Goal: Task Accomplishment & Management: Manage account settings

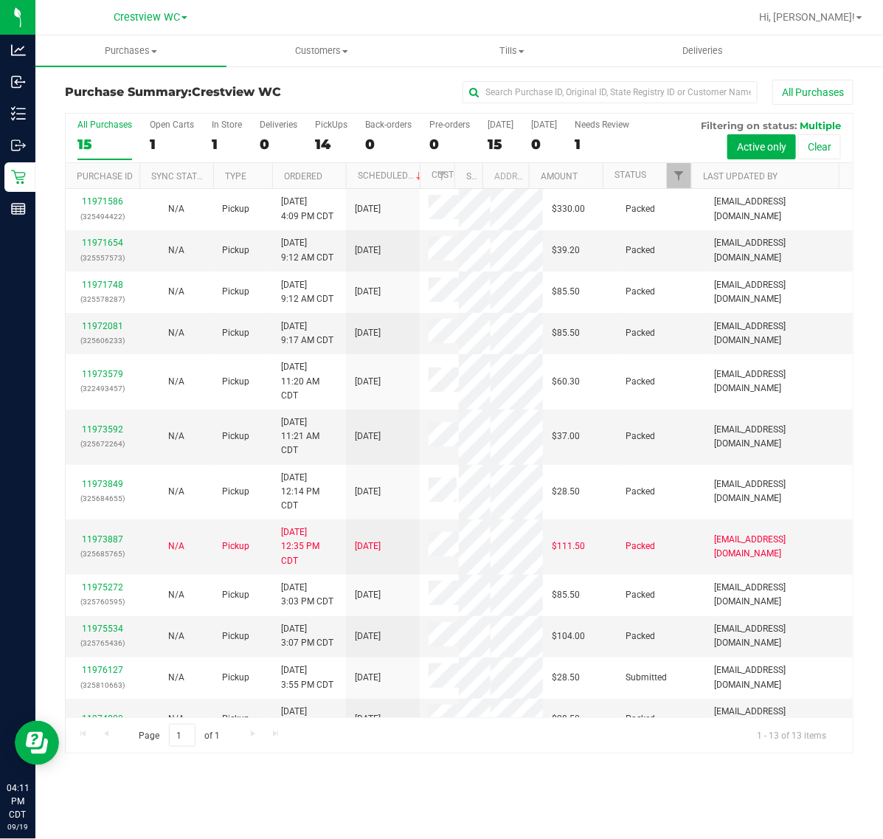
click at [363, 85] on div "All Purchases" at bounding box center [591, 92] width 526 height 25
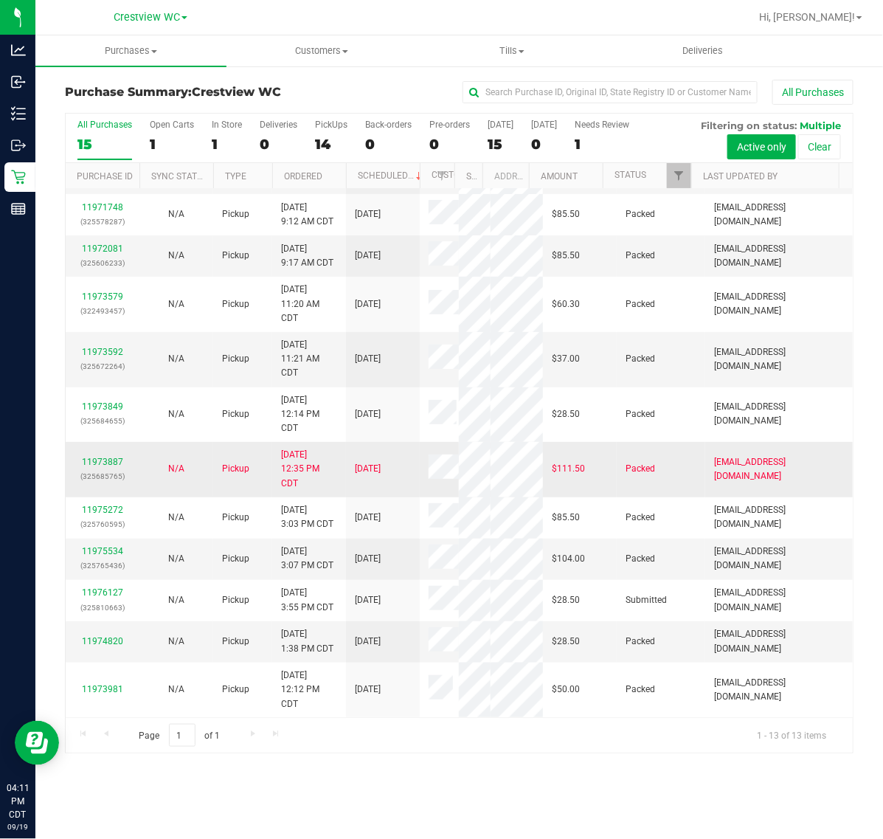
scroll to position [344, 0]
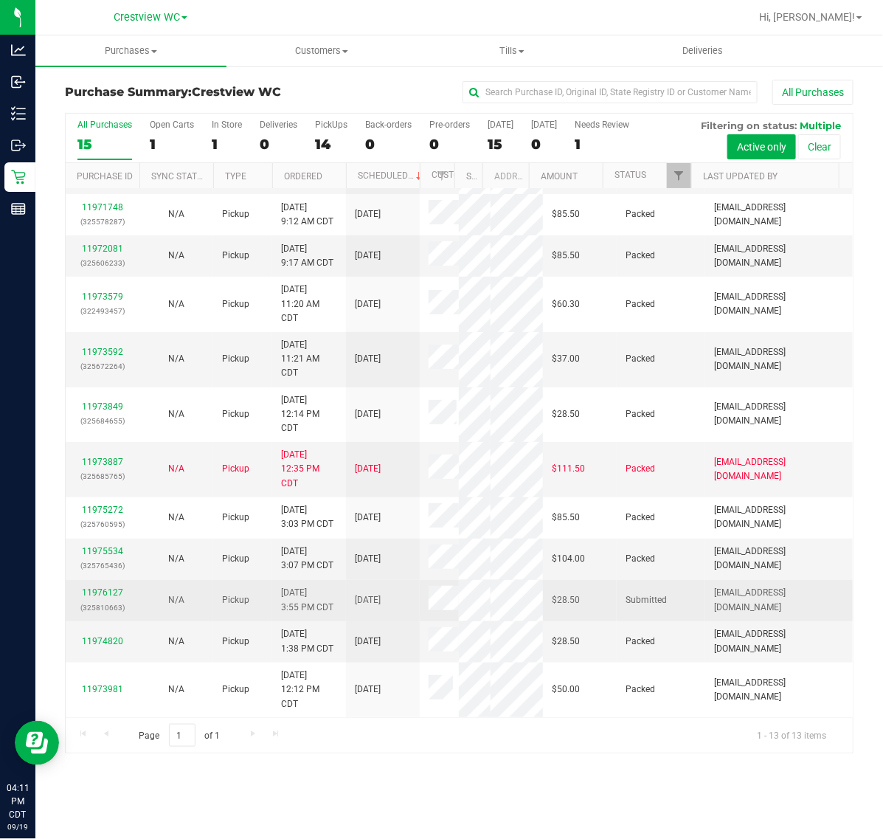
click at [105, 587] on td "11976127 (325810663)" at bounding box center [103, 600] width 74 height 41
click at [107, 592] on link "11976127" at bounding box center [102, 592] width 41 height 10
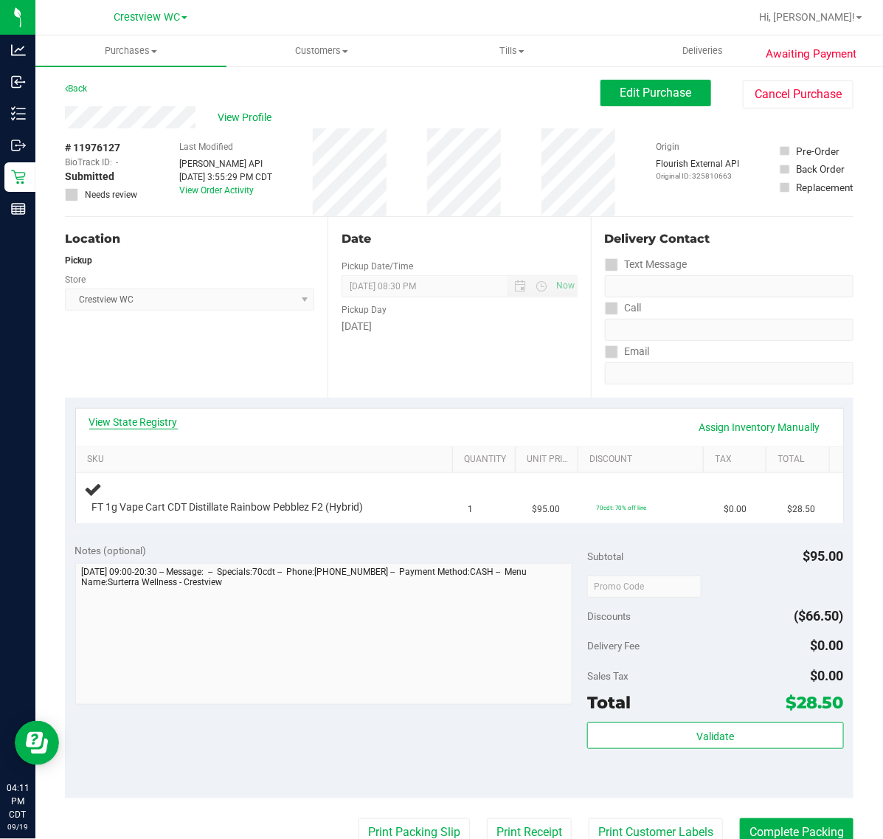
click at [164, 426] on link "View State Registry" at bounding box center [133, 422] width 89 height 15
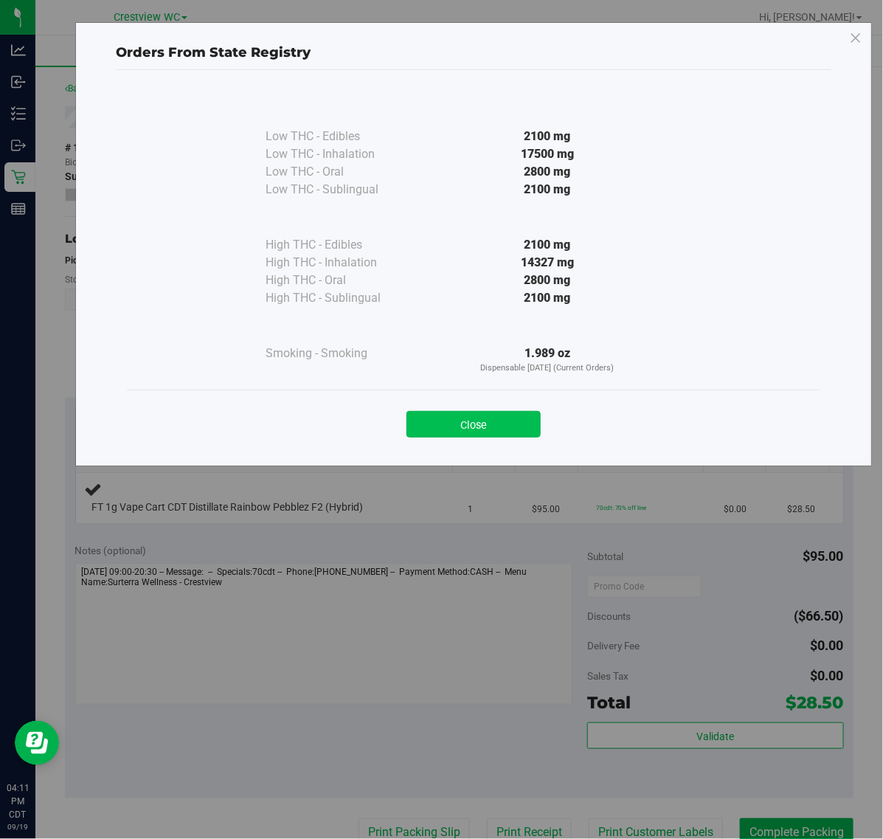
click at [455, 415] on button "Close" at bounding box center [474, 424] width 134 height 27
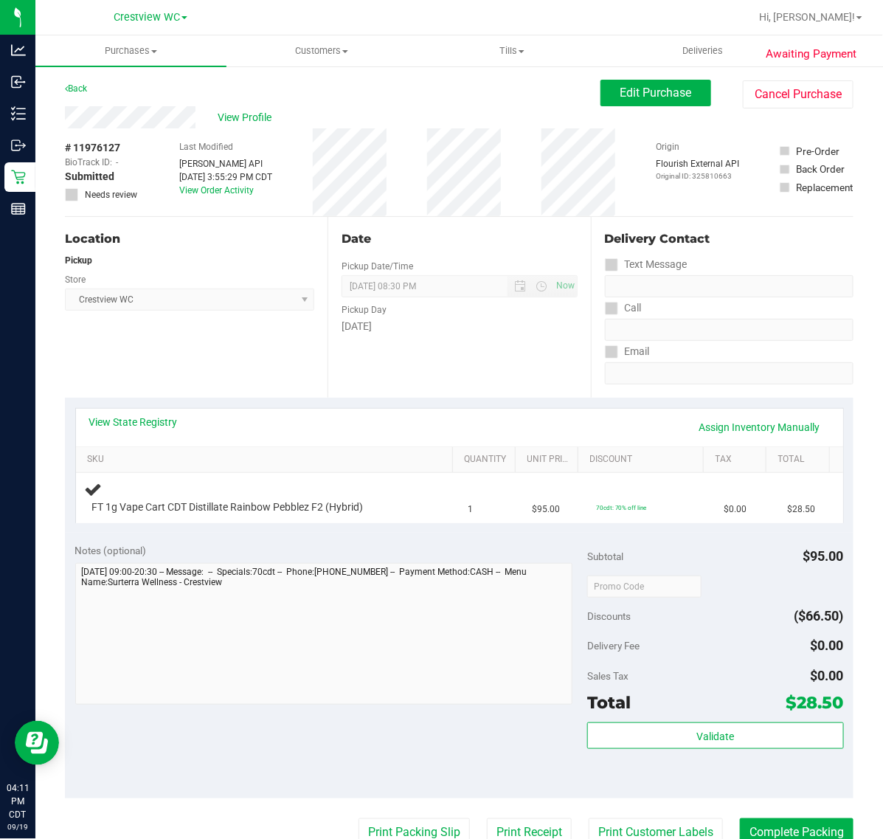
click at [444, 382] on div "Date Pickup Date/Time [DATE] Now [DATE] 08:30 PM Now Pickup Day [DATE]" at bounding box center [459, 307] width 263 height 181
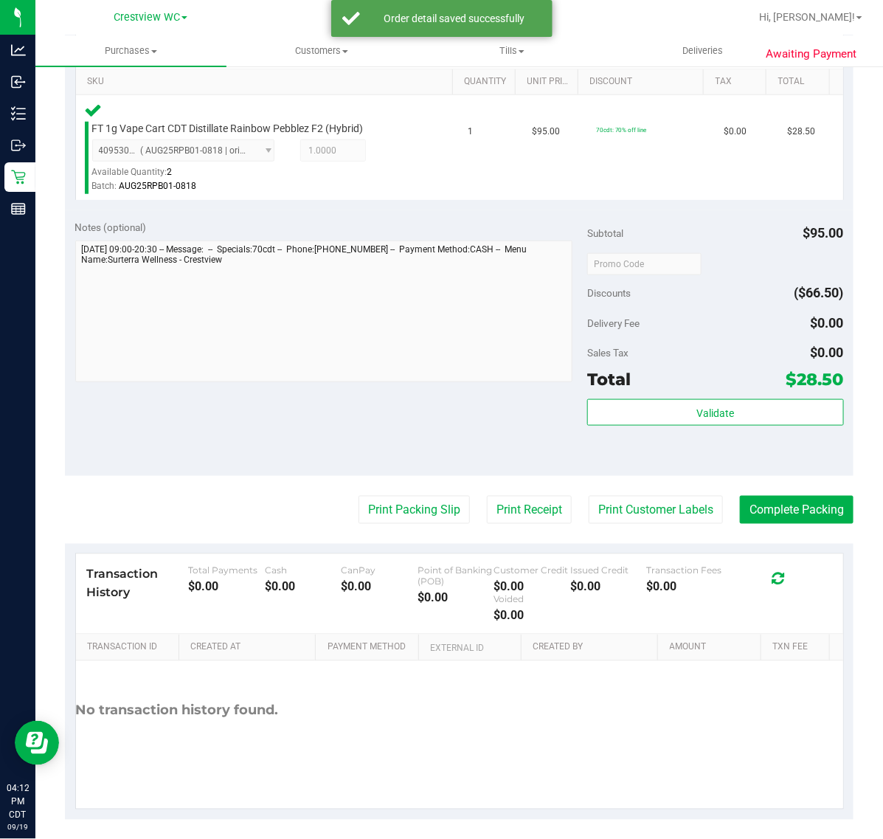
scroll to position [385, 0]
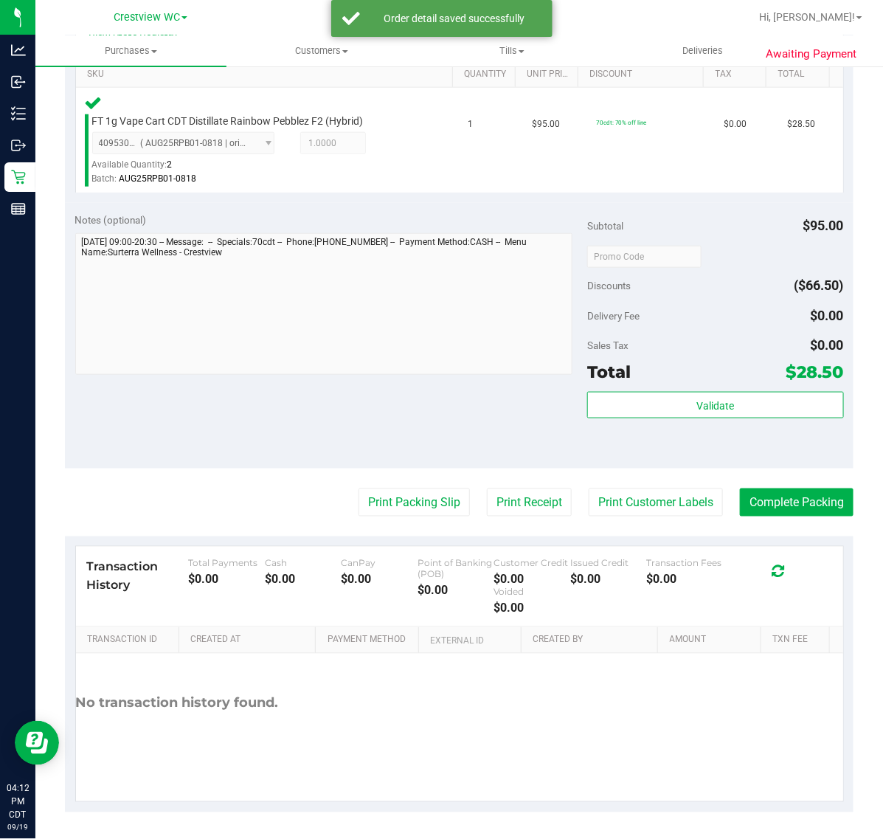
click at [640, 418] on div "Validate" at bounding box center [715, 406] width 256 height 28
click at [640, 415] on button "Validate" at bounding box center [715, 405] width 256 height 27
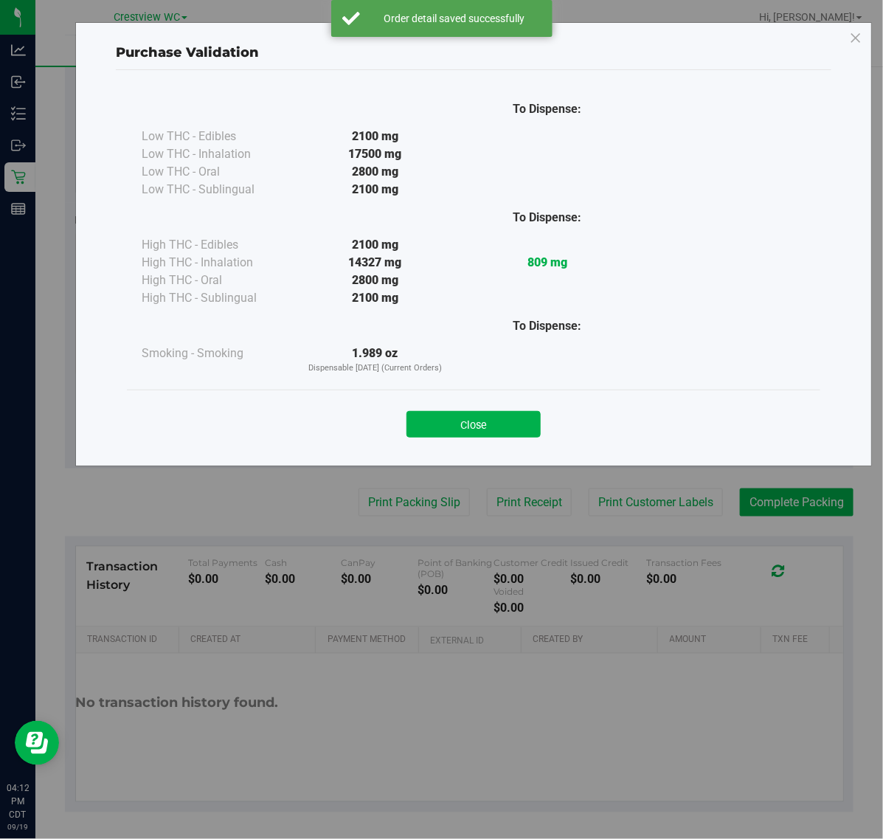
click at [462, 409] on div "Close" at bounding box center [473, 419] width 671 height 37
click at [454, 425] on button "Close" at bounding box center [474, 424] width 134 height 27
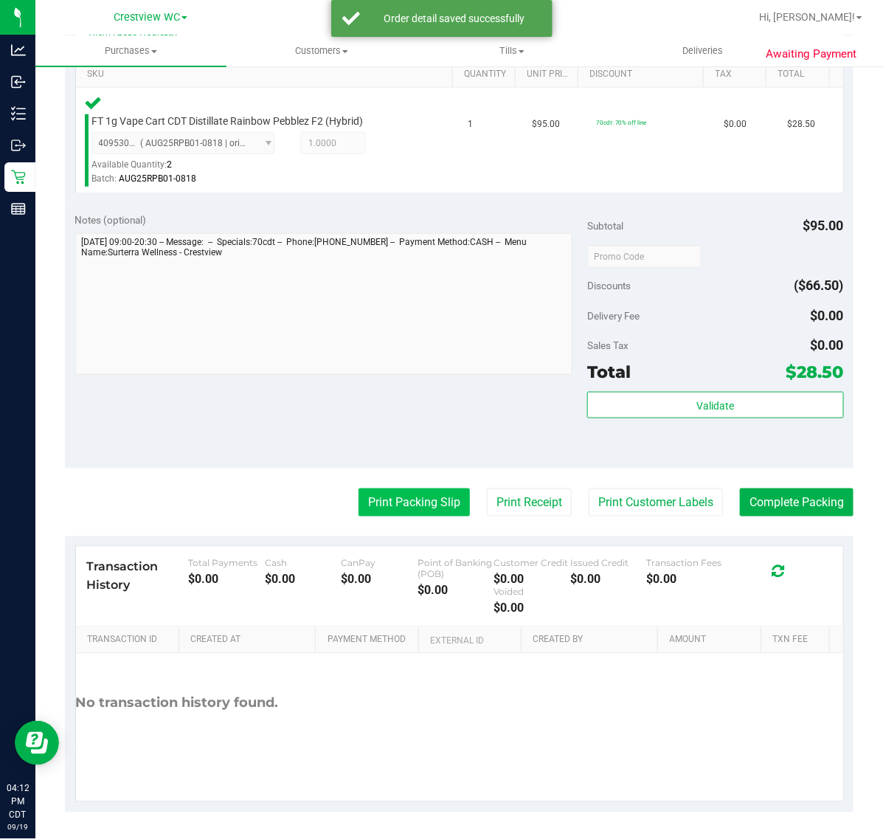
click at [407, 514] on button "Print Packing Slip" at bounding box center [414, 502] width 111 height 28
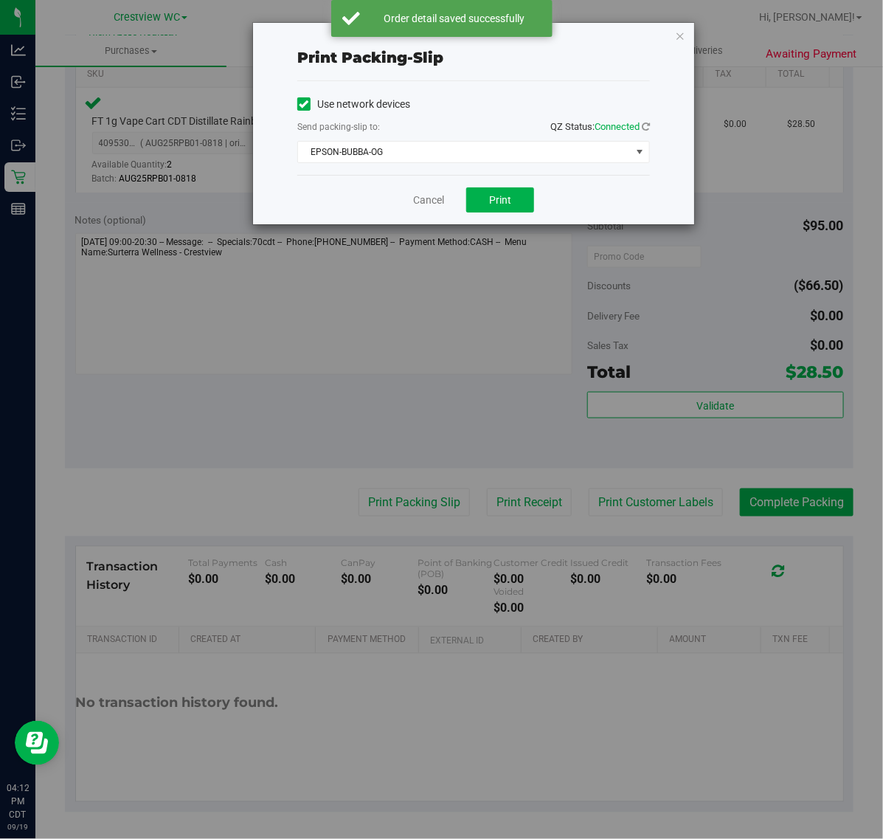
click at [535, 193] on div "Cancel Print" at bounding box center [473, 199] width 353 height 49
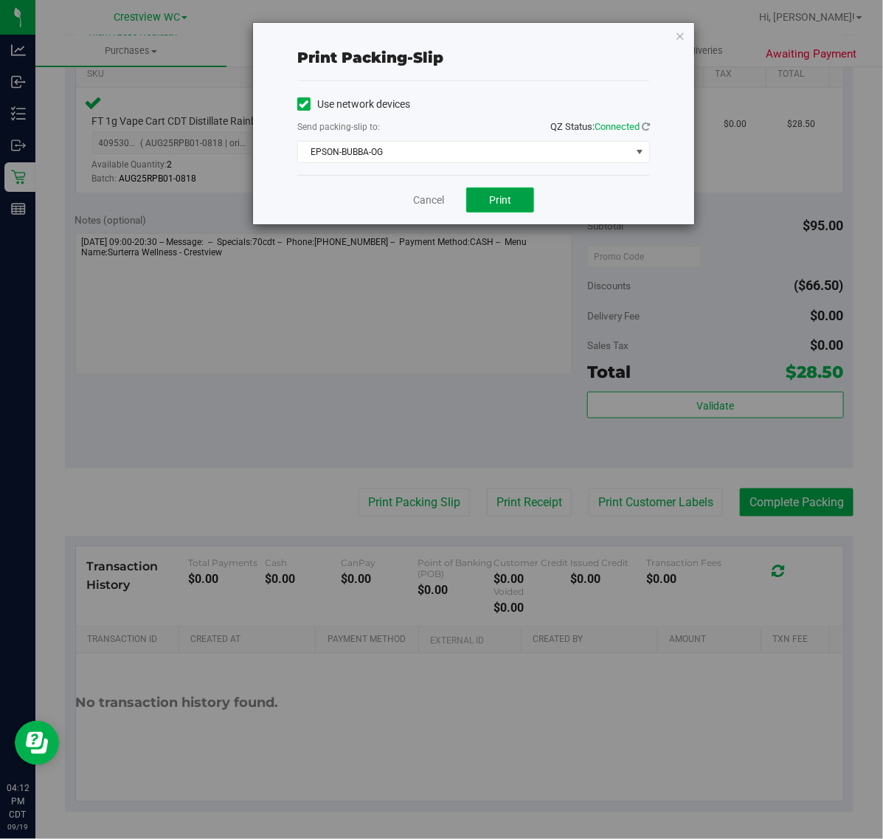
click at [522, 194] on button "Print" at bounding box center [500, 199] width 68 height 25
click at [425, 196] on link "Cancel" at bounding box center [428, 200] width 31 height 15
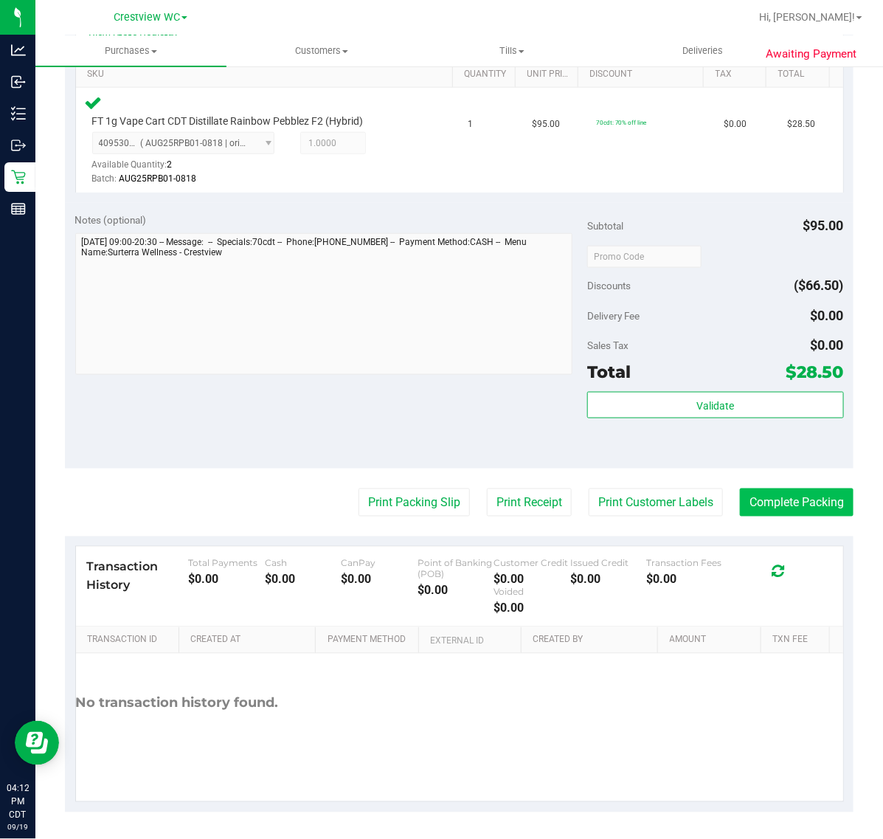
click at [760, 514] on button "Complete Packing" at bounding box center [797, 502] width 114 height 28
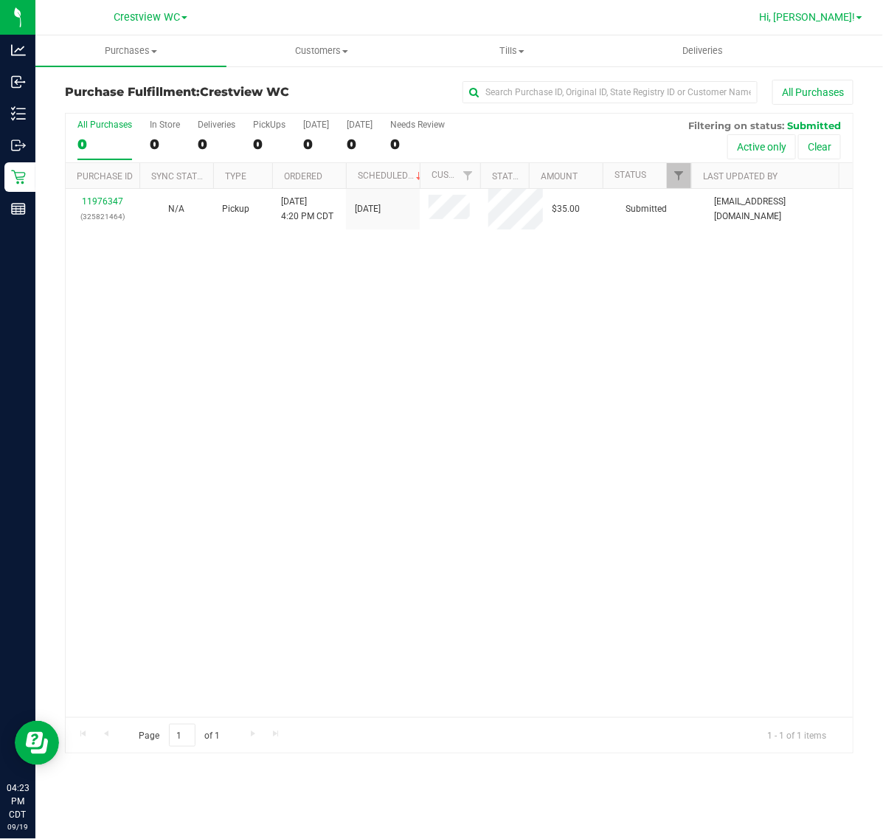
click at [831, 24] on link "Hi, [PERSON_NAME]!" at bounding box center [810, 17] width 115 height 15
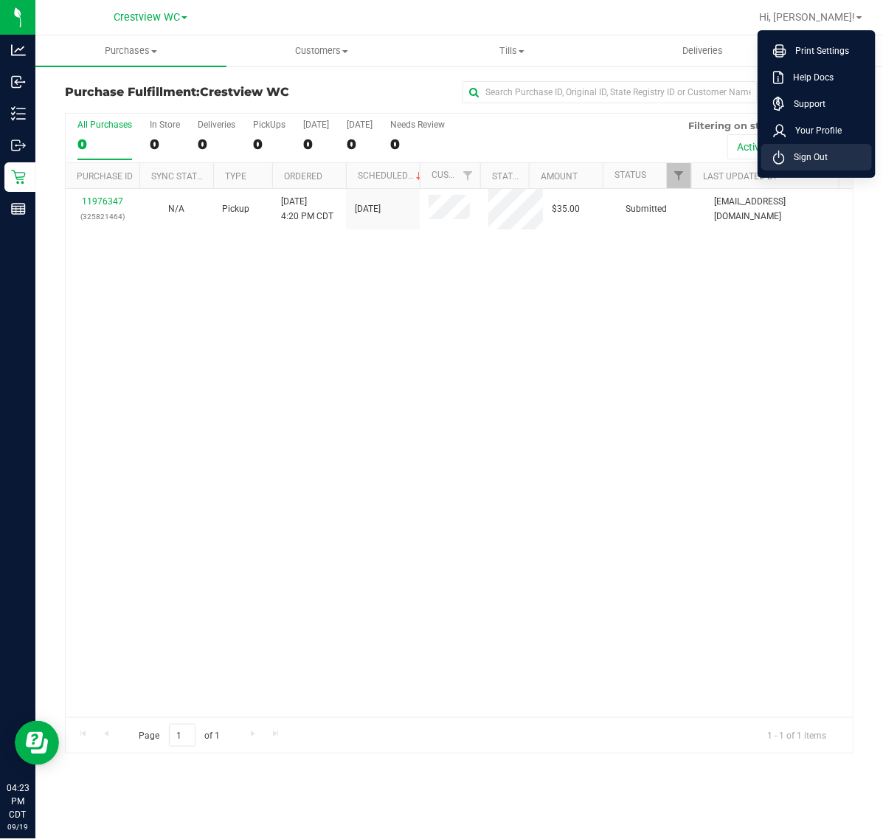
click at [802, 153] on span "Sign Out" at bounding box center [806, 157] width 43 height 15
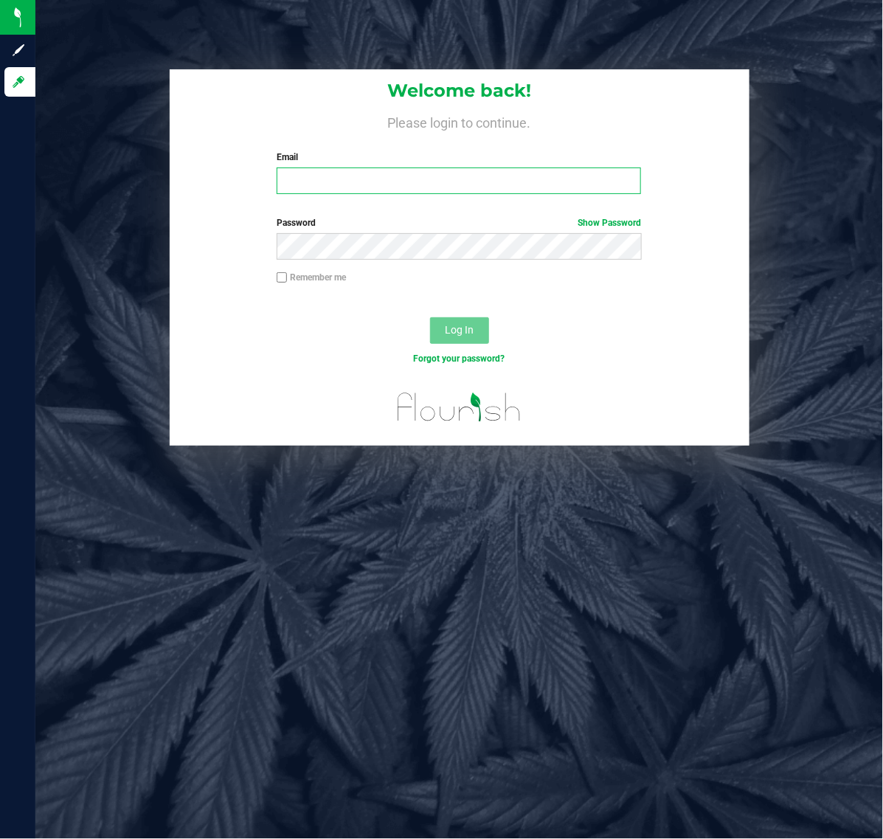
click at [344, 181] on input "Email" at bounding box center [459, 180] width 364 height 27
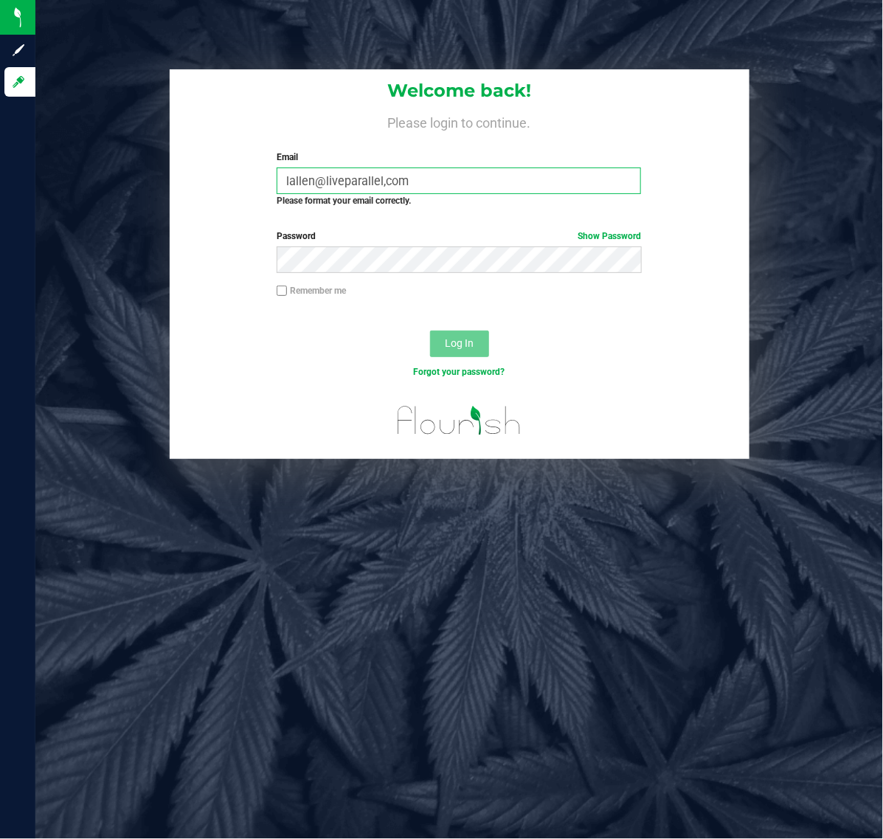
click at [388, 182] on input "lallen@liveparallel,com" at bounding box center [459, 180] width 364 height 27
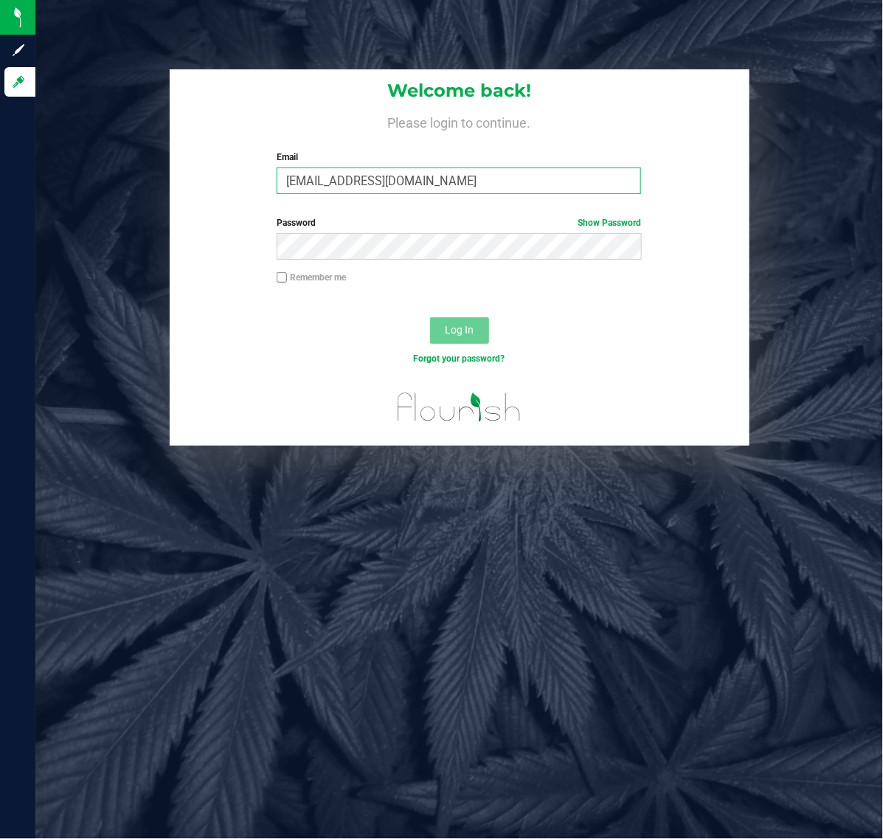
type input "[EMAIL_ADDRESS][DOMAIN_NAME]"
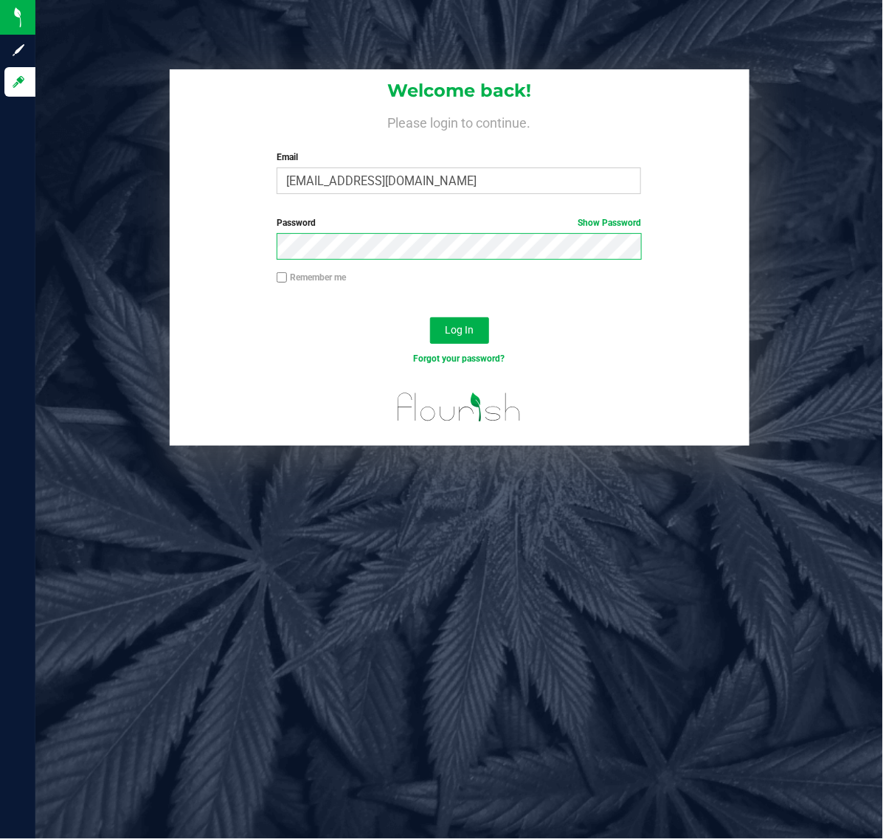
click at [430, 317] on button "Log In" at bounding box center [459, 330] width 59 height 27
